Goal: Find specific page/section: Find specific page/section

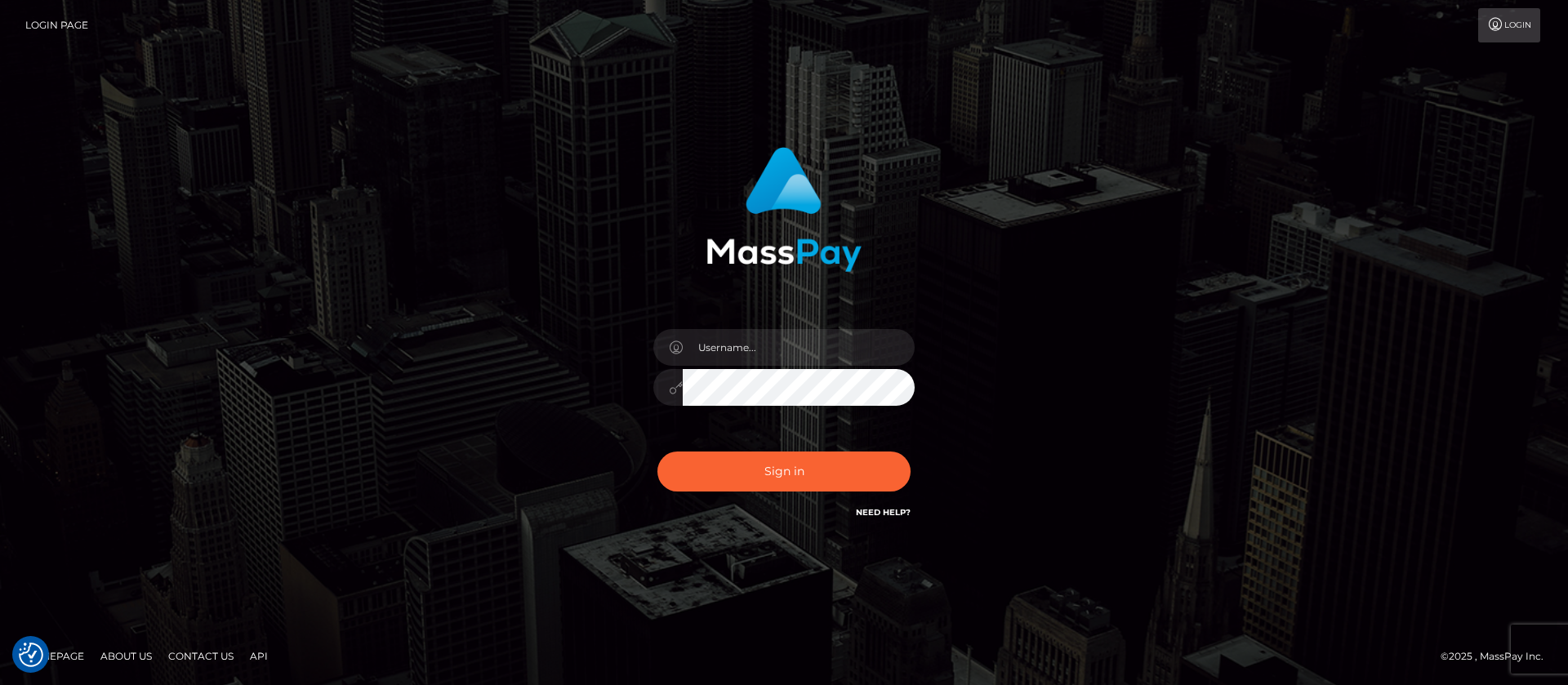
checkbox input "true"
click at [767, 341] on input "text" at bounding box center [798, 347] width 232 height 37
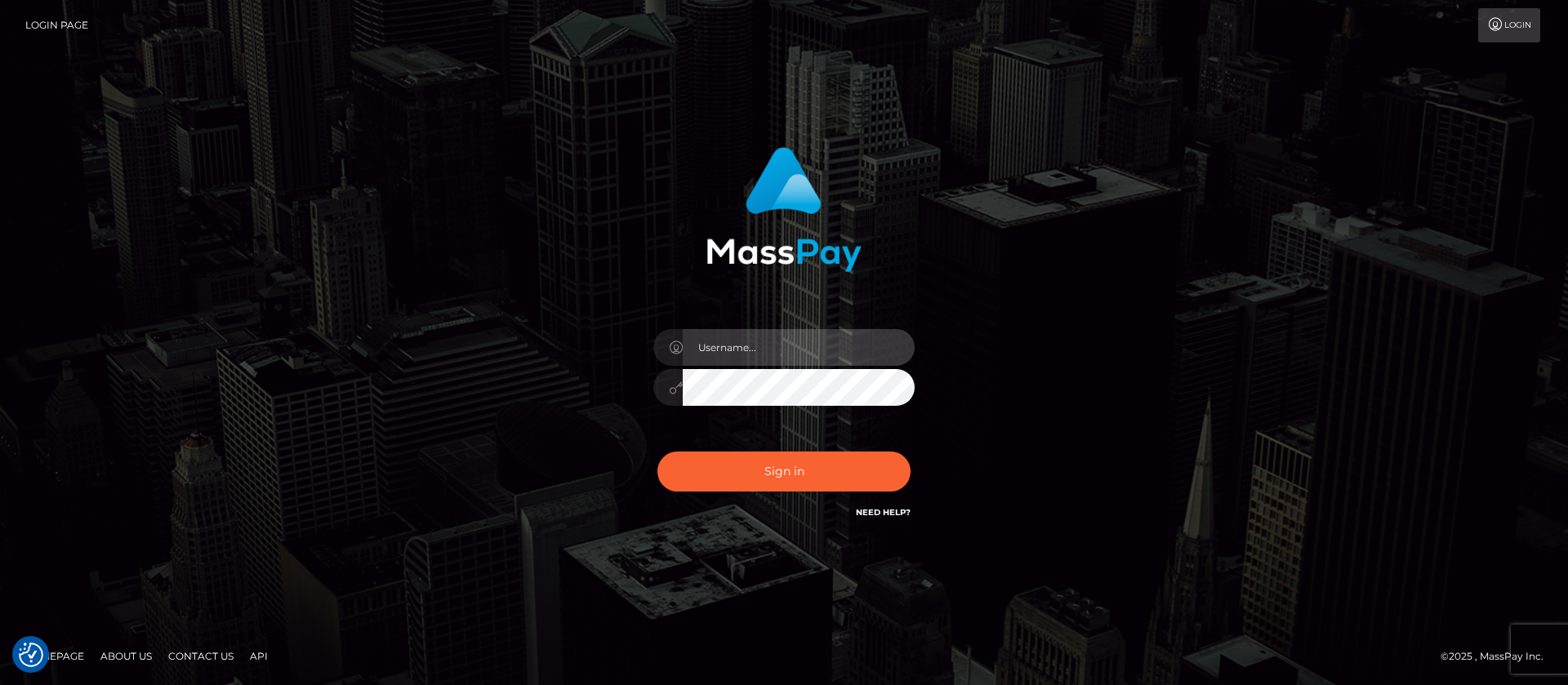
type input "APteam"
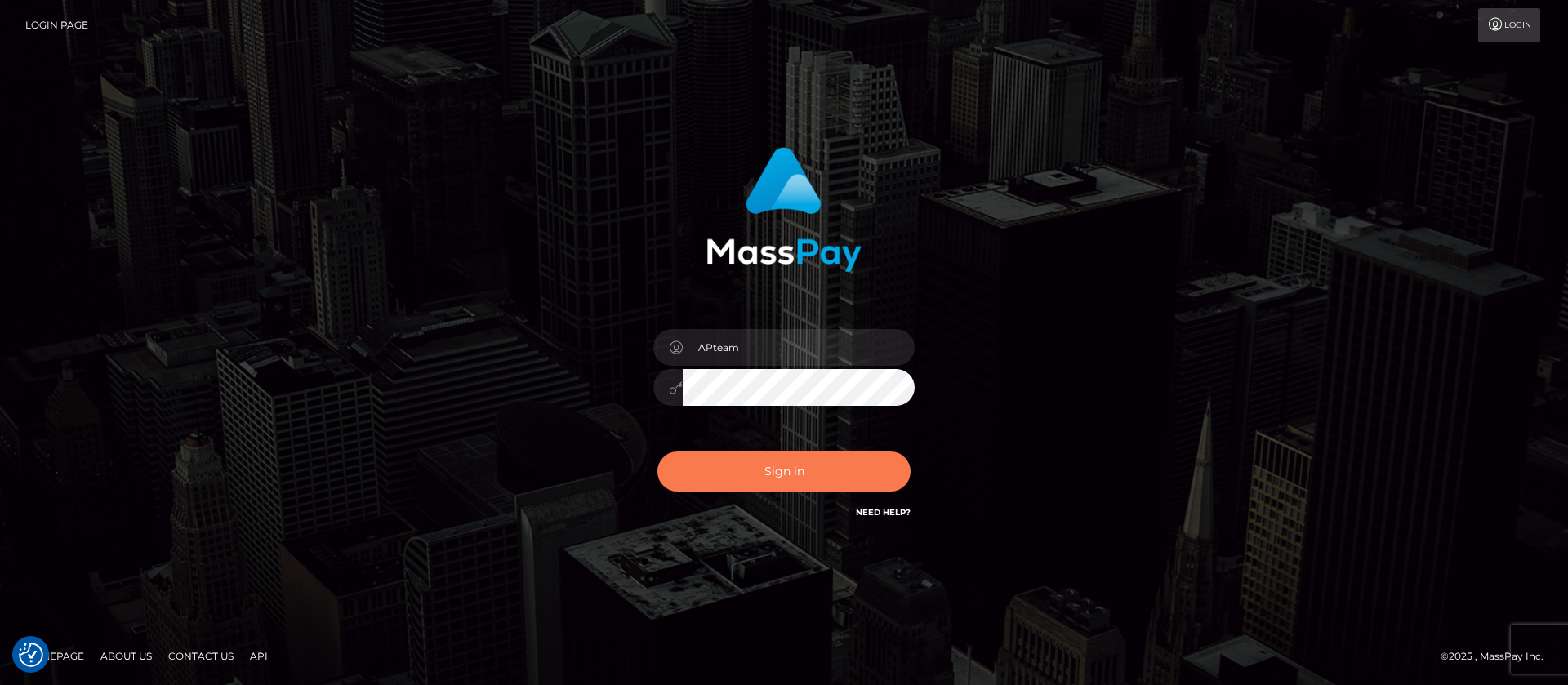
click at [767, 468] on button "Sign in" at bounding box center [784, 471] width 254 height 40
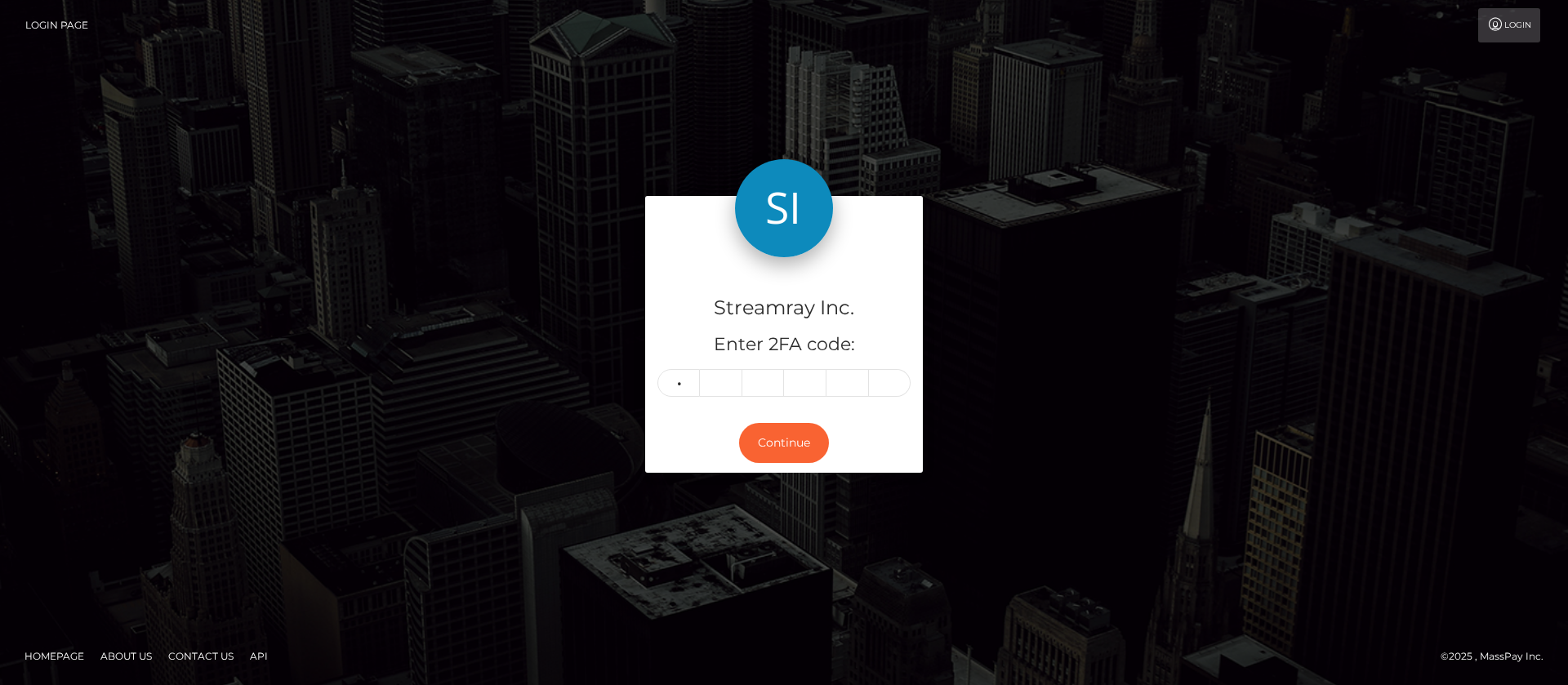
type input "1"
type input "9"
type input "6"
type input "5"
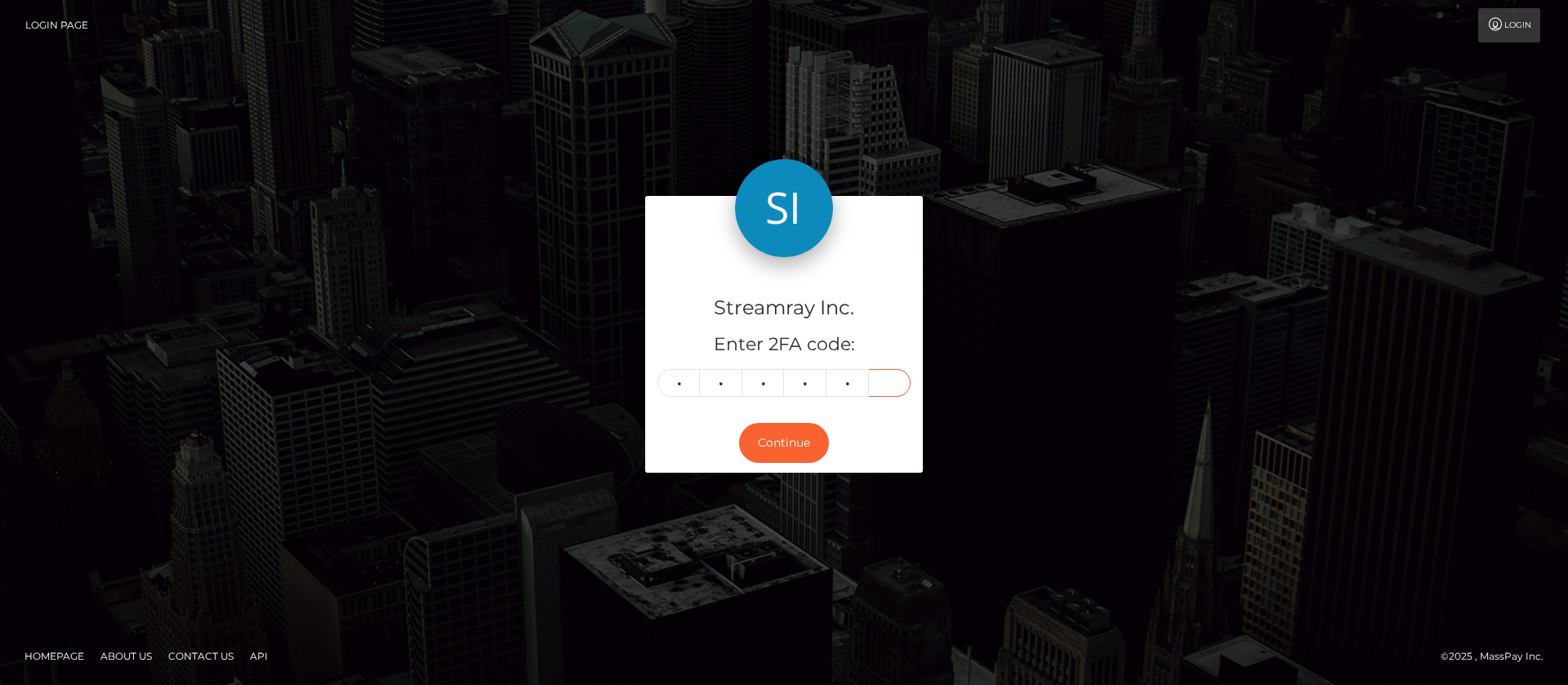
type input "4"
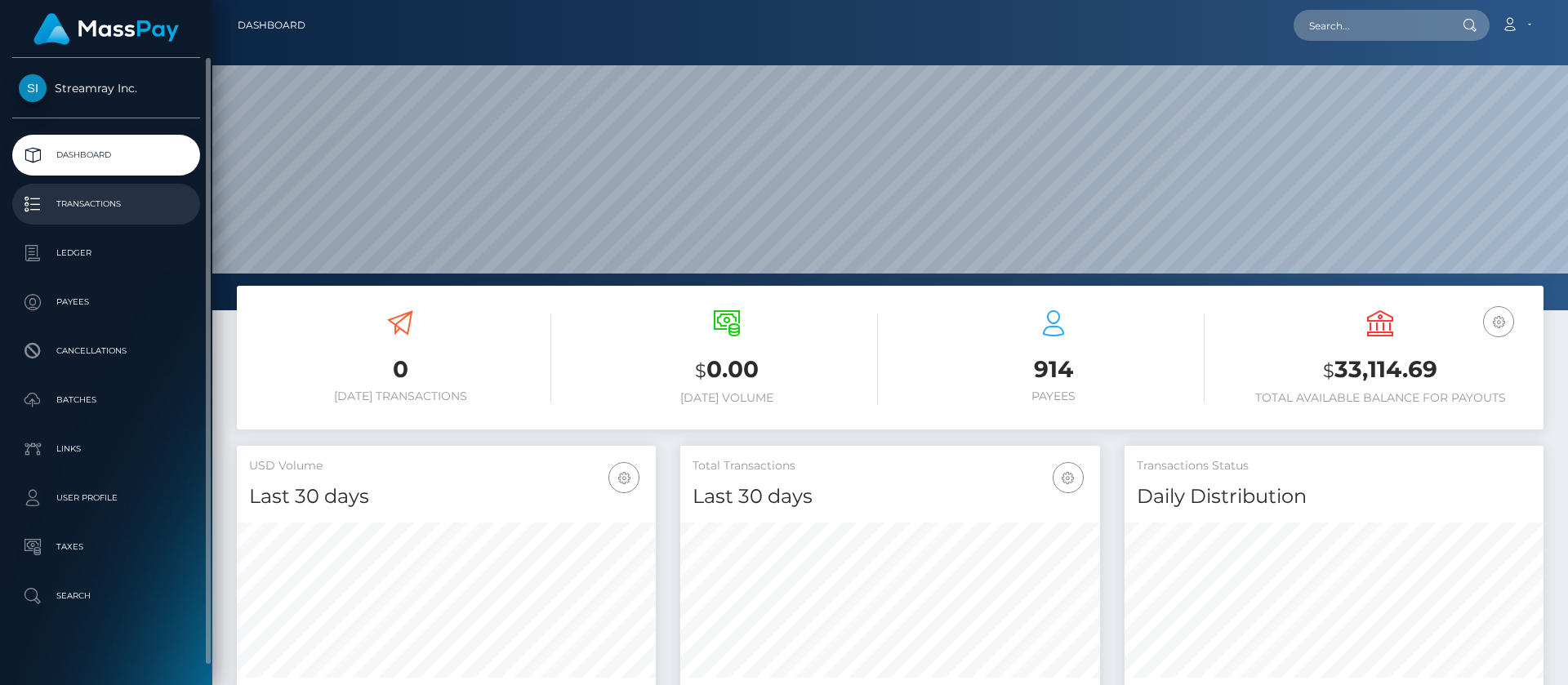
scroll to position [293, 419]
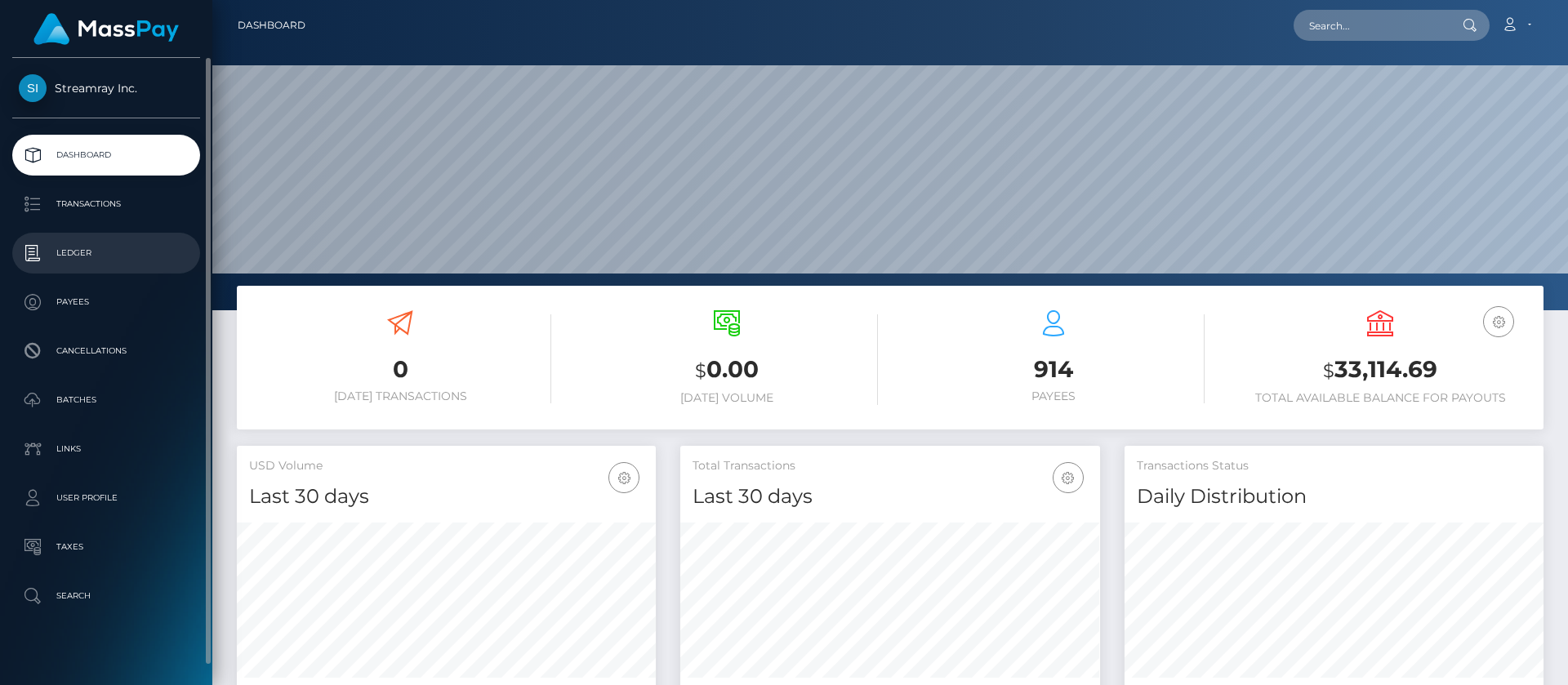
click at [77, 253] on p "Ledger" at bounding box center [105, 253] width 174 height 25
